Goal: Task Accomplishment & Management: Manage account settings

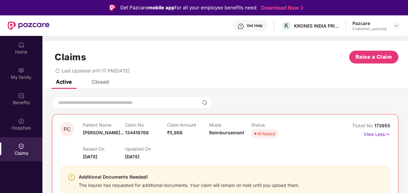
scroll to position [36, 0]
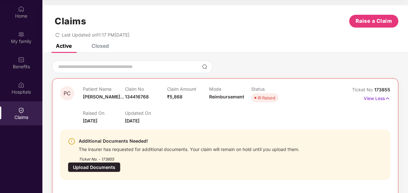
click at [56, 35] on icon "redo" at bounding box center [57, 35] width 4 height 4
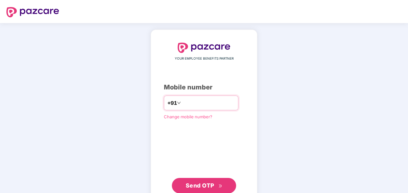
click at [221, 105] on input "number" at bounding box center [208, 103] width 53 height 10
type input "**********"
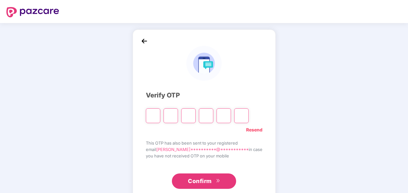
type input "*"
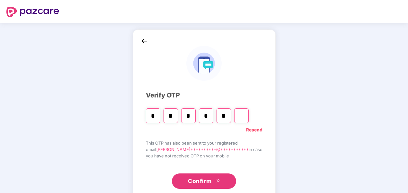
type input "*"
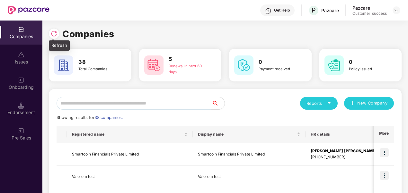
click at [59, 35] on div at bounding box center [55, 33] width 13 height 12
click at [52, 32] on img at bounding box center [54, 34] width 6 height 6
click at [384, 150] on img at bounding box center [383, 152] width 9 height 9
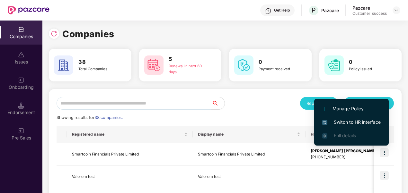
click at [357, 120] on span "Switch to HR interface" at bounding box center [351, 122] width 58 height 7
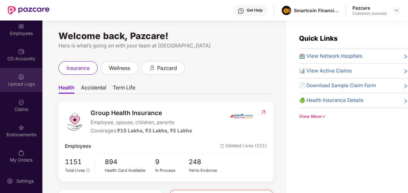
scroll to position [54, 0]
click at [25, 130] on div "Endorsements" at bounding box center [21, 131] width 42 height 24
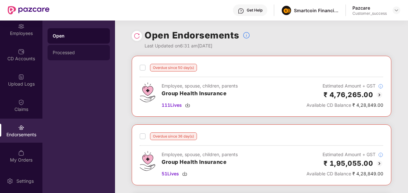
click at [80, 50] on div "Processed" at bounding box center [79, 52] width 62 height 15
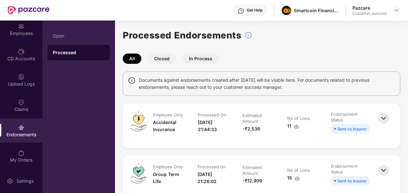
click at [209, 59] on button "In Process" at bounding box center [200, 59] width 36 height 10
click at [135, 57] on button "All" at bounding box center [132, 59] width 19 height 10
click at [56, 33] on div "Open" at bounding box center [79, 35] width 52 height 5
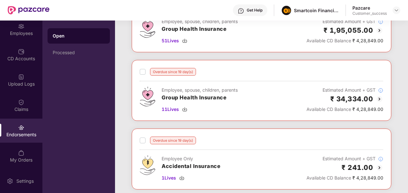
scroll to position [0, 0]
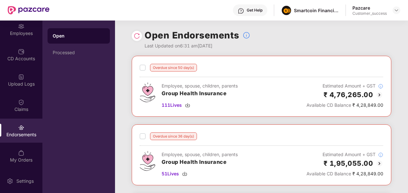
click at [145, 67] on div "Overdue since 50 day(s)" at bounding box center [168, 68] width 57 height 8
click at [22, 39] on div "Employees" at bounding box center [21, 29] width 42 height 24
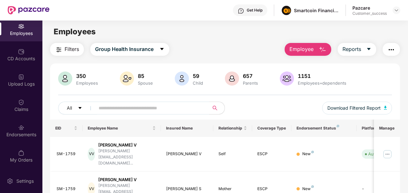
click at [144, 107] on input "text" at bounding box center [150, 108] width 102 height 10
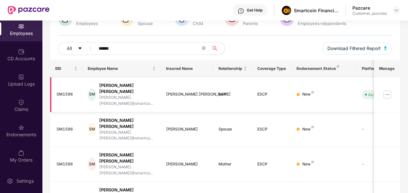
type input "******"
click at [387, 90] on img at bounding box center [387, 95] width 10 height 10
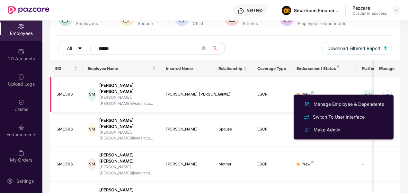
click at [387, 90] on img at bounding box center [387, 95] width 10 height 10
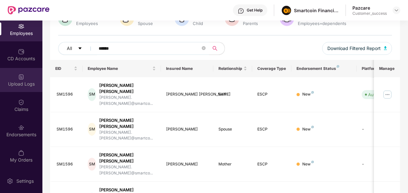
click at [18, 88] on div "Upload Logs" at bounding box center [21, 80] width 42 height 24
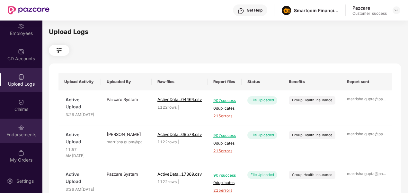
click at [23, 124] on div "Endorsements" at bounding box center [21, 131] width 42 height 24
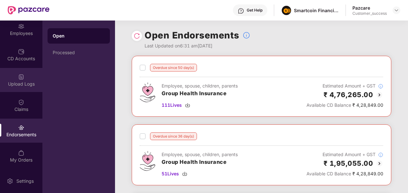
click at [21, 79] on img at bounding box center [21, 77] width 6 height 6
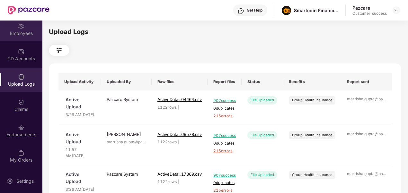
click at [22, 31] on div "Employees" at bounding box center [21, 33] width 42 height 6
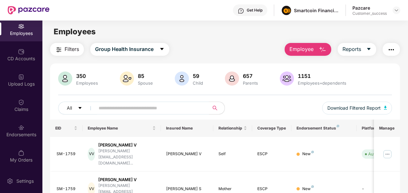
click at [391, 47] on img "button" at bounding box center [391, 50] width 8 height 8
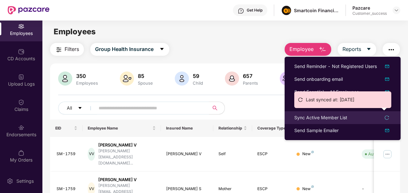
click at [327, 116] on div "Sync Active Member List" at bounding box center [320, 117] width 53 height 7
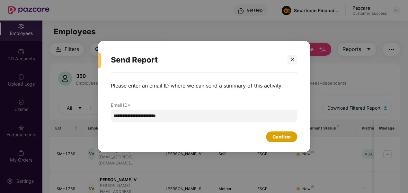
click at [285, 134] on div "Confirm" at bounding box center [281, 137] width 18 height 7
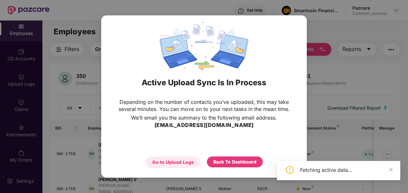
click at [184, 159] on div "Go to Upload Logs" at bounding box center [172, 162] width 41 height 7
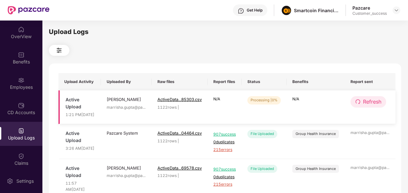
click at [363, 106] on span "Refresh" at bounding box center [372, 102] width 18 height 8
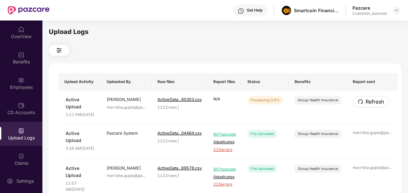
click at [362, 107] on button "Refresh" at bounding box center [371, 101] width 36 height 11
click at [365, 106] on span "Refresh" at bounding box center [374, 102] width 18 height 8
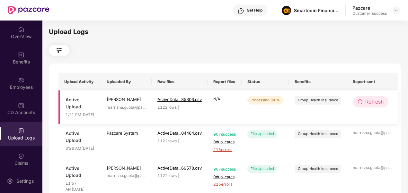
click at [367, 106] on span "Refresh" at bounding box center [374, 102] width 18 height 8
click at [361, 103] on button "Refresh" at bounding box center [371, 101] width 36 height 11
click at [377, 108] on button "Refresh" at bounding box center [371, 101] width 36 height 11
click at [366, 106] on span "Refresh" at bounding box center [374, 102] width 18 height 8
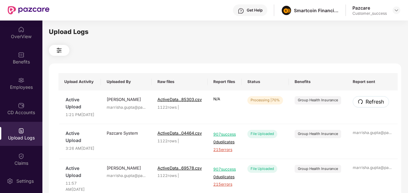
click at [366, 106] on span "Refresh" at bounding box center [374, 102] width 18 height 8
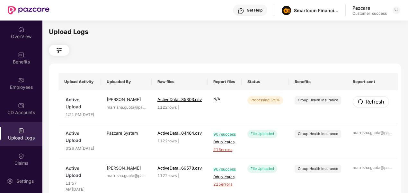
click at [366, 106] on span "Refresh" at bounding box center [374, 102] width 18 height 8
click at [360, 106] on button "Refresh" at bounding box center [371, 101] width 36 height 11
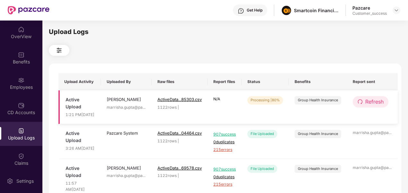
click at [376, 105] on span "Refresh" at bounding box center [374, 102] width 18 height 8
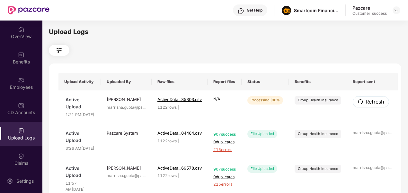
click at [376, 105] on span "Refresh" at bounding box center [374, 102] width 18 height 8
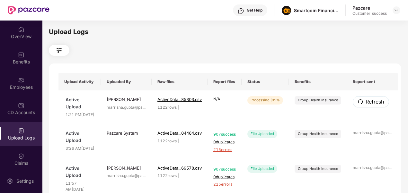
click at [376, 105] on span "Refresh" at bounding box center [374, 102] width 18 height 8
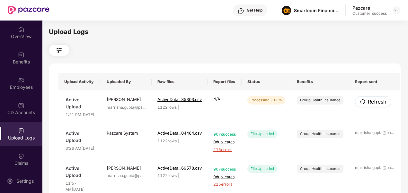
click at [376, 105] on span "Refresh" at bounding box center [377, 102] width 18 height 8
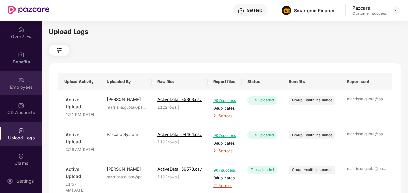
click at [20, 78] on img at bounding box center [21, 80] width 6 height 6
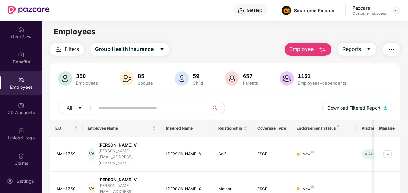
click at [128, 105] on input "text" at bounding box center [150, 108] width 102 height 10
type input "*"
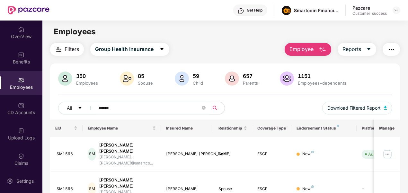
type input "******"
click at [24, 106] on div "CD Accounts" at bounding box center [21, 109] width 42 height 24
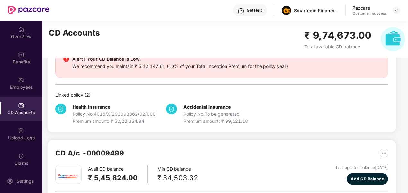
scroll to position [121, 0]
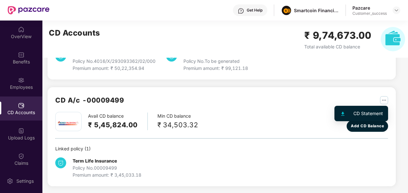
click at [383, 100] on img "button" at bounding box center [384, 100] width 8 height 8
click at [358, 110] on div "CD Statement" at bounding box center [368, 113] width 30 height 7
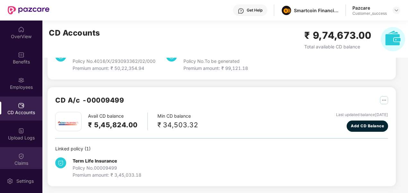
click at [11, 154] on div "Claims" at bounding box center [21, 159] width 42 height 24
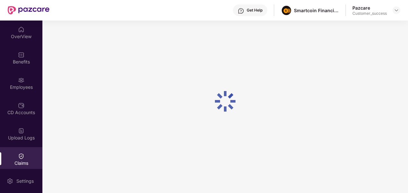
scroll to position [0, 0]
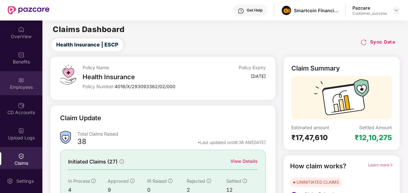
click at [18, 88] on div "Employees" at bounding box center [21, 87] width 42 height 6
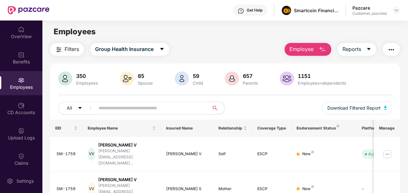
click at [132, 107] on input "text" at bounding box center [150, 108] width 102 height 10
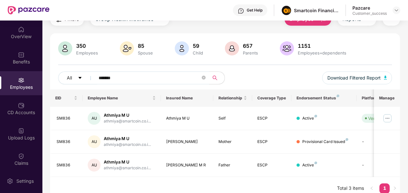
scroll to position [37, 0]
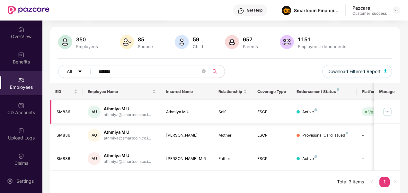
type input "*******"
click at [387, 114] on img at bounding box center [387, 112] width 10 height 10
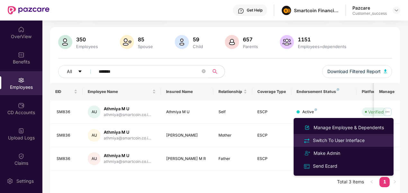
click at [367, 136] on li "Switch To User Interface" at bounding box center [343, 140] width 100 height 13
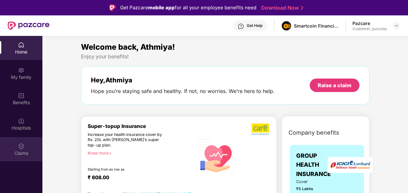
click at [18, 148] on div "Claims" at bounding box center [21, 149] width 42 height 24
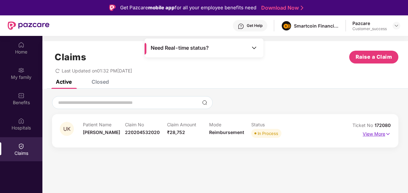
click at [383, 135] on p "View More" at bounding box center [376, 133] width 28 height 9
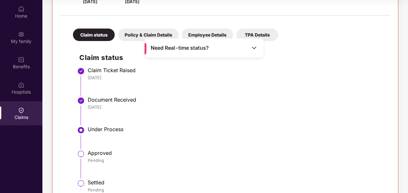
scroll to position [18, 0]
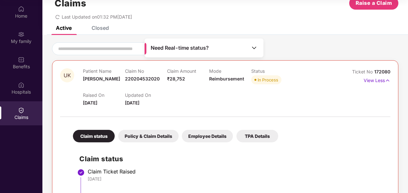
click at [148, 135] on div "Policy & Claim Details" at bounding box center [148, 136] width 60 height 13
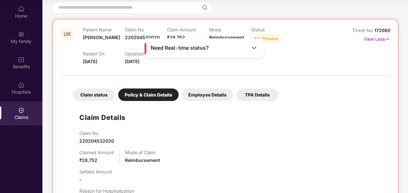
scroll to position [58, 0]
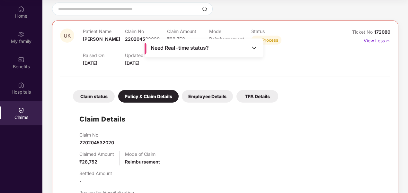
click at [197, 100] on div "Employee Details" at bounding box center [207, 96] width 51 height 13
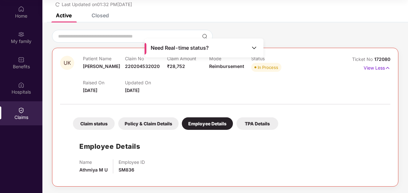
scroll to position [30, 0]
click at [249, 123] on div "TPA Details" at bounding box center [257, 124] width 42 height 13
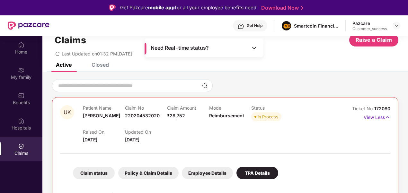
scroll to position [0, 0]
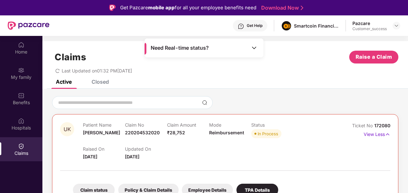
click at [256, 50] on img at bounding box center [254, 48] width 6 height 6
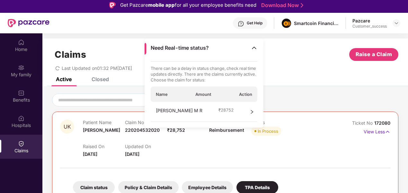
scroll to position [5, 0]
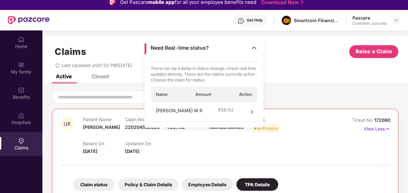
click at [245, 109] on div "[PERSON_NAME] M R ₹ 28752" at bounding box center [204, 112] width 107 height 20
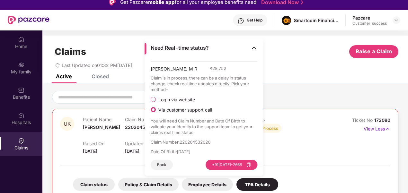
click at [253, 50] on img at bounding box center [254, 48] width 6 height 6
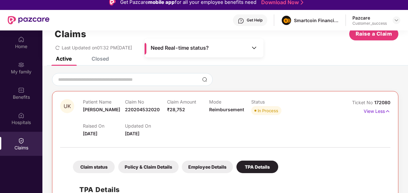
scroll to position [18, 0]
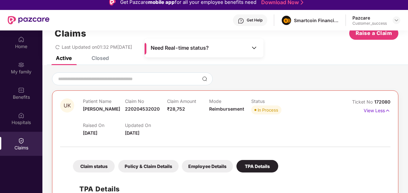
click at [97, 58] on div "Closed" at bounding box center [100, 58] width 17 height 6
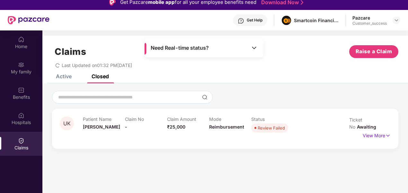
scroll to position [0, 0]
click at [381, 131] on p "View More" at bounding box center [376, 135] width 28 height 9
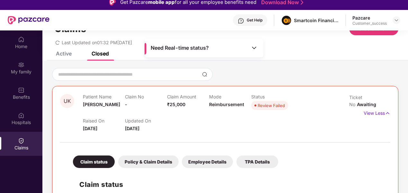
scroll to position [23, 0]
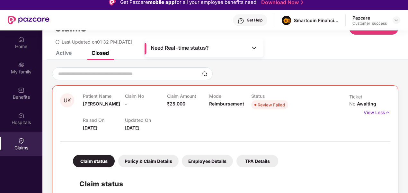
click at [63, 52] on div "Active" at bounding box center [64, 53] width 16 height 6
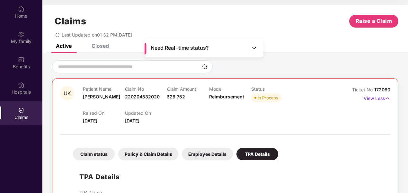
scroll to position [0, 0]
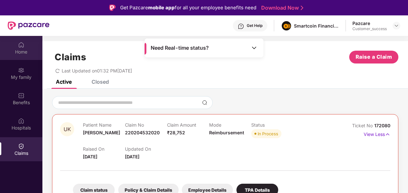
click at [11, 42] on div "Home" at bounding box center [21, 48] width 42 height 24
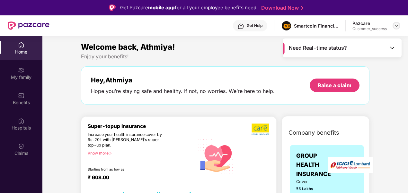
click at [397, 24] on img at bounding box center [396, 25] width 5 height 5
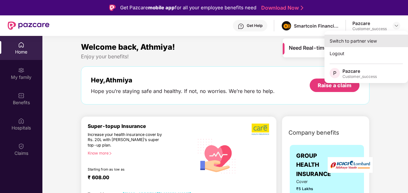
click at [385, 39] on div "Switch to partner view" at bounding box center [365, 41] width 83 height 13
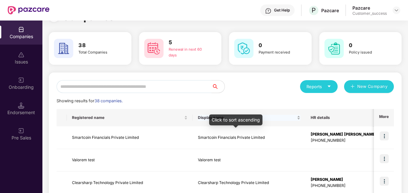
scroll to position [17, 0]
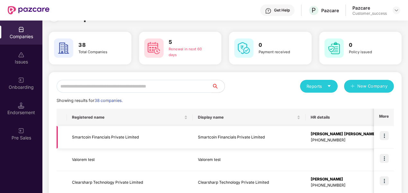
click at [389, 135] on td at bounding box center [384, 137] width 20 height 23
click at [385, 135] on img at bounding box center [383, 135] width 9 height 9
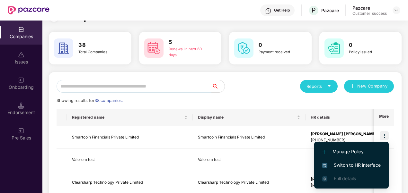
click at [345, 163] on span "Switch to HR interface" at bounding box center [351, 165] width 58 height 7
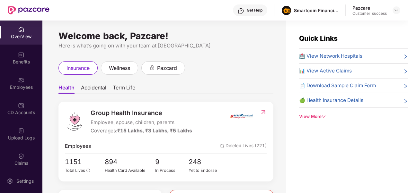
click at [13, 130] on div "Upload Logs" at bounding box center [21, 134] width 42 height 24
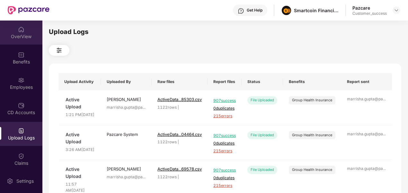
click at [27, 28] on div "OverView" at bounding box center [21, 33] width 42 height 24
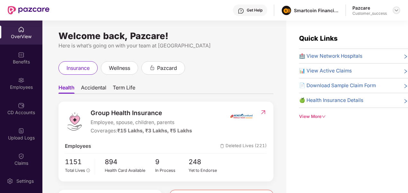
click at [394, 11] on img at bounding box center [396, 10] width 5 height 5
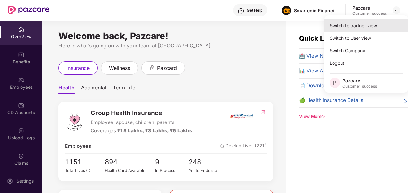
click at [360, 30] on div "Switch to partner view" at bounding box center [365, 25] width 83 height 13
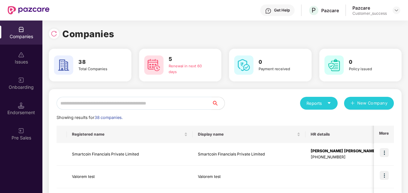
click at [152, 106] on input "text" at bounding box center [134, 103] width 155 height 13
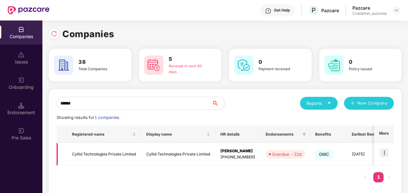
type input "******"
click at [386, 155] on img at bounding box center [383, 152] width 9 height 9
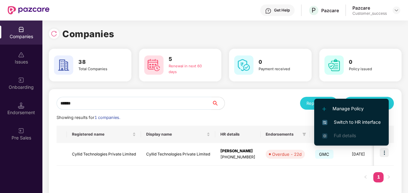
click at [362, 118] on li "Switch to HR interface" at bounding box center [351, 122] width 74 height 13
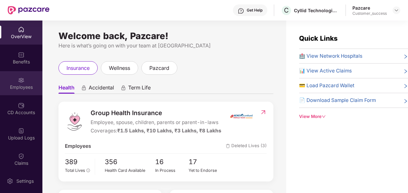
click at [19, 83] on div "Employees" at bounding box center [21, 83] width 42 height 24
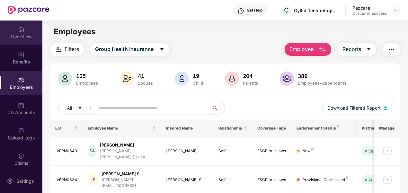
click at [15, 37] on div "OverView" at bounding box center [21, 36] width 42 height 6
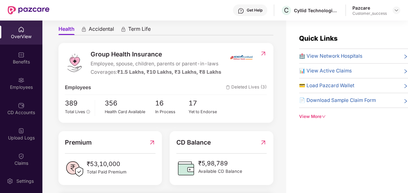
scroll to position [52, 0]
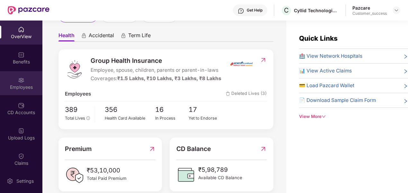
click at [22, 89] on div "Employees" at bounding box center [21, 87] width 42 height 6
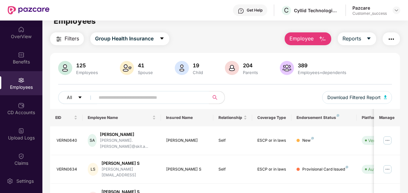
scroll to position [0, 0]
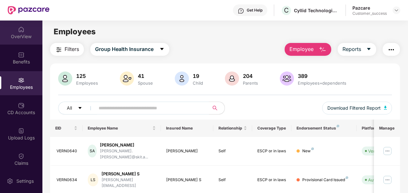
click at [18, 32] on img at bounding box center [21, 29] width 6 height 6
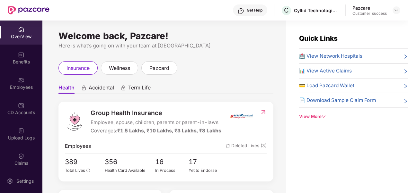
click at [22, 34] on div "OverView" at bounding box center [21, 36] width 42 height 6
click at [398, 10] on img at bounding box center [396, 10] width 5 height 5
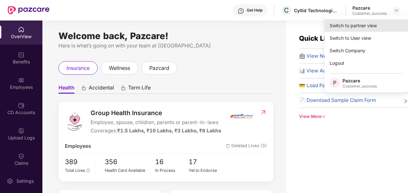
click at [369, 24] on div "Switch to partner view" at bounding box center [365, 25] width 83 height 13
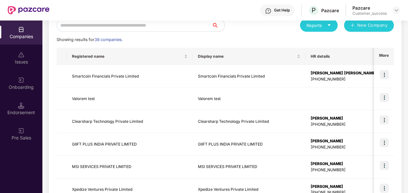
scroll to position [69, 0]
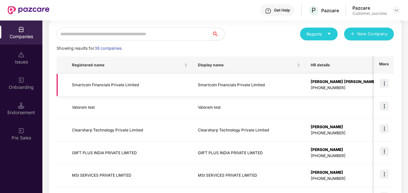
click at [383, 84] on img at bounding box center [383, 83] width 9 height 9
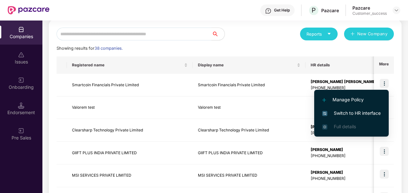
click at [365, 110] on span "Switch to HR interface" at bounding box center [351, 113] width 58 height 7
